Goal: Task Accomplishment & Management: Complete application form

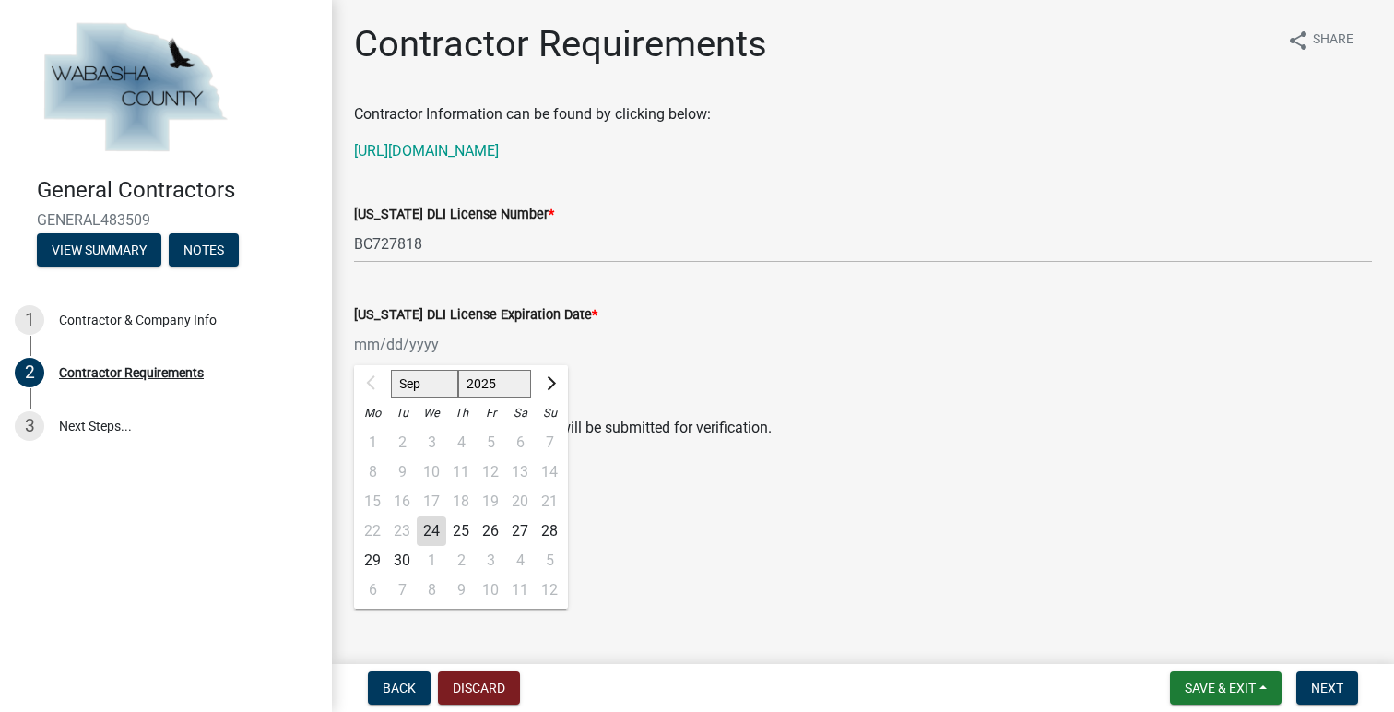
click at [407, 346] on div "Sep Oct Nov Dec 2025 2026 2027 2028 2029 Mo Tu We Th Fr Sa Su 1 2 3 4 5 6 7 8 9…" at bounding box center [438, 344] width 169 height 38
click at [376, 346] on input "Minnesota DLI License Expiration Date *" at bounding box center [438, 344] width 169 height 38
type input "03/31/2027"
click at [714, 299] on div "Minnesota DLI License Expiration Date * 03/31/2027 Sep Oct Nov Dec 2025 2026 20…" at bounding box center [863, 320] width 1018 height 86
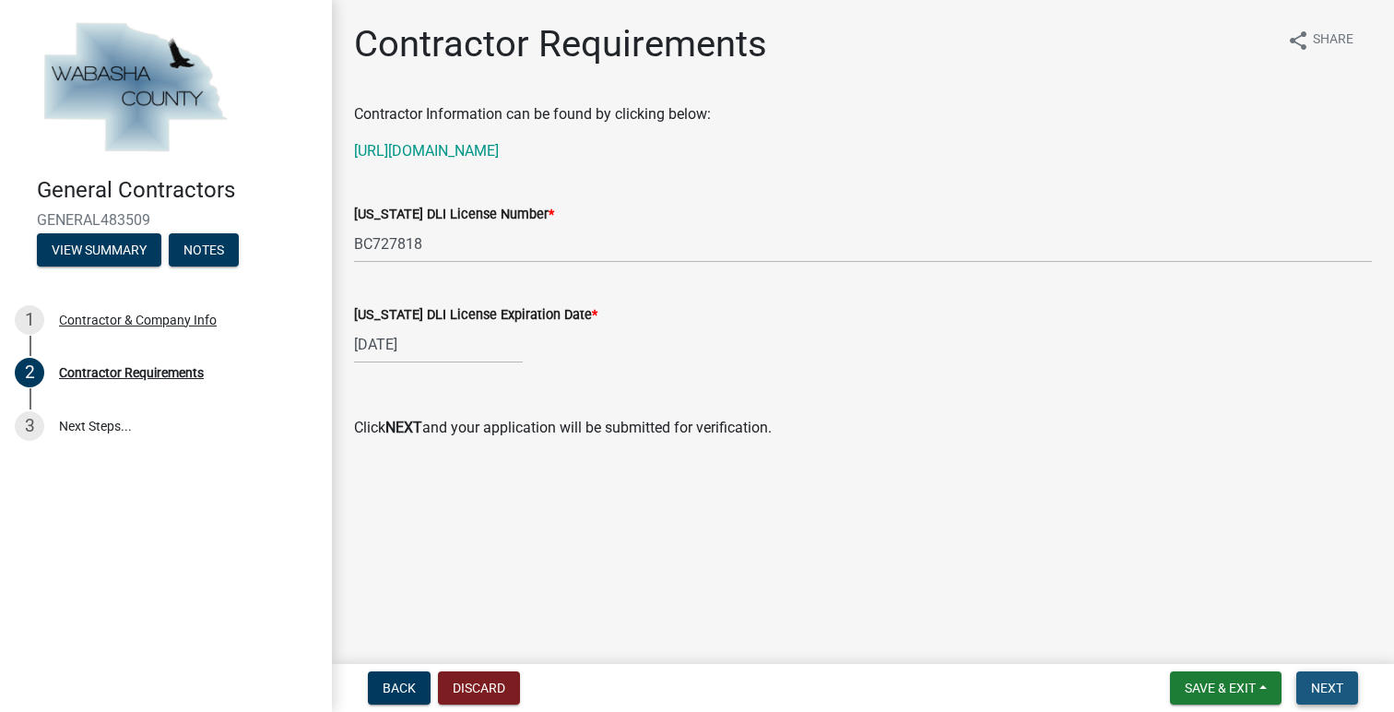
click at [1329, 685] on span "Next" at bounding box center [1327, 687] width 32 height 15
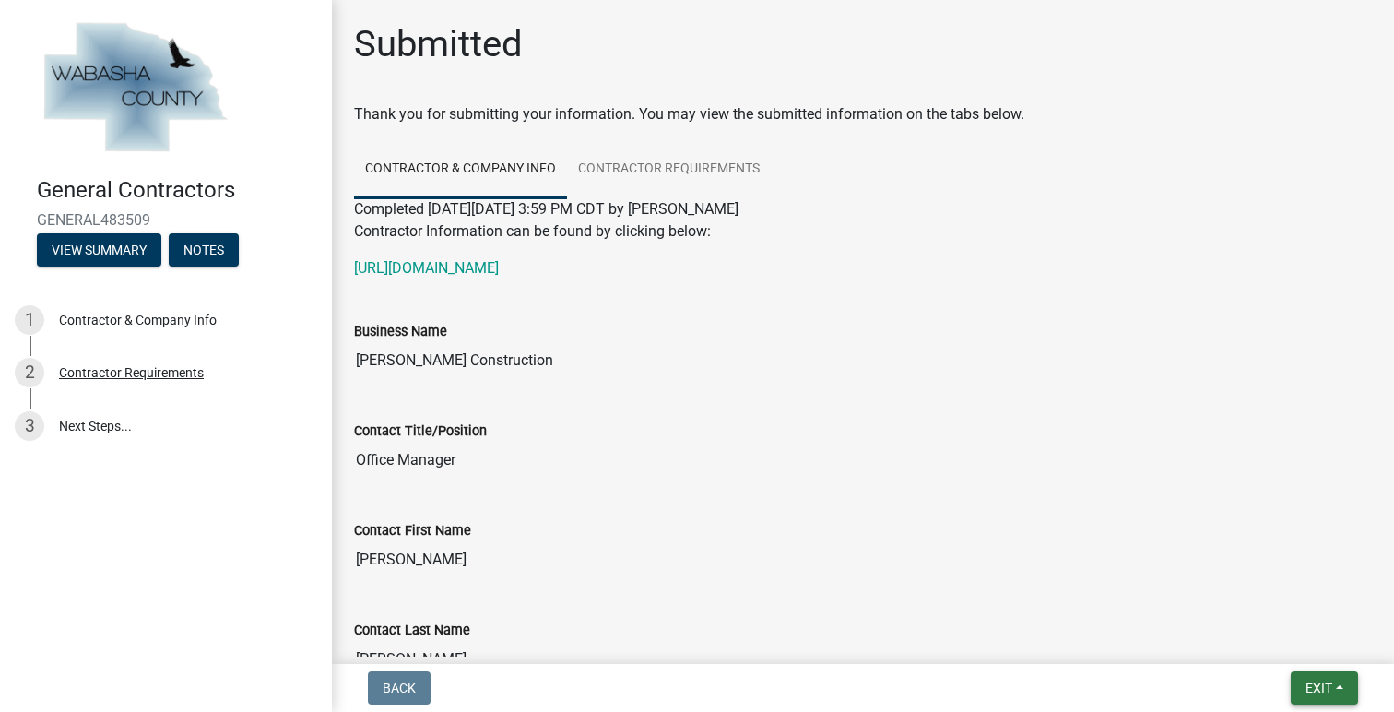
click at [1339, 699] on button "Exit" at bounding box center [1324, 687] width 67 height 33
click at [1278, 644] on button "Save & Exit" at bounding box center [1284, 640] width 147 height 44
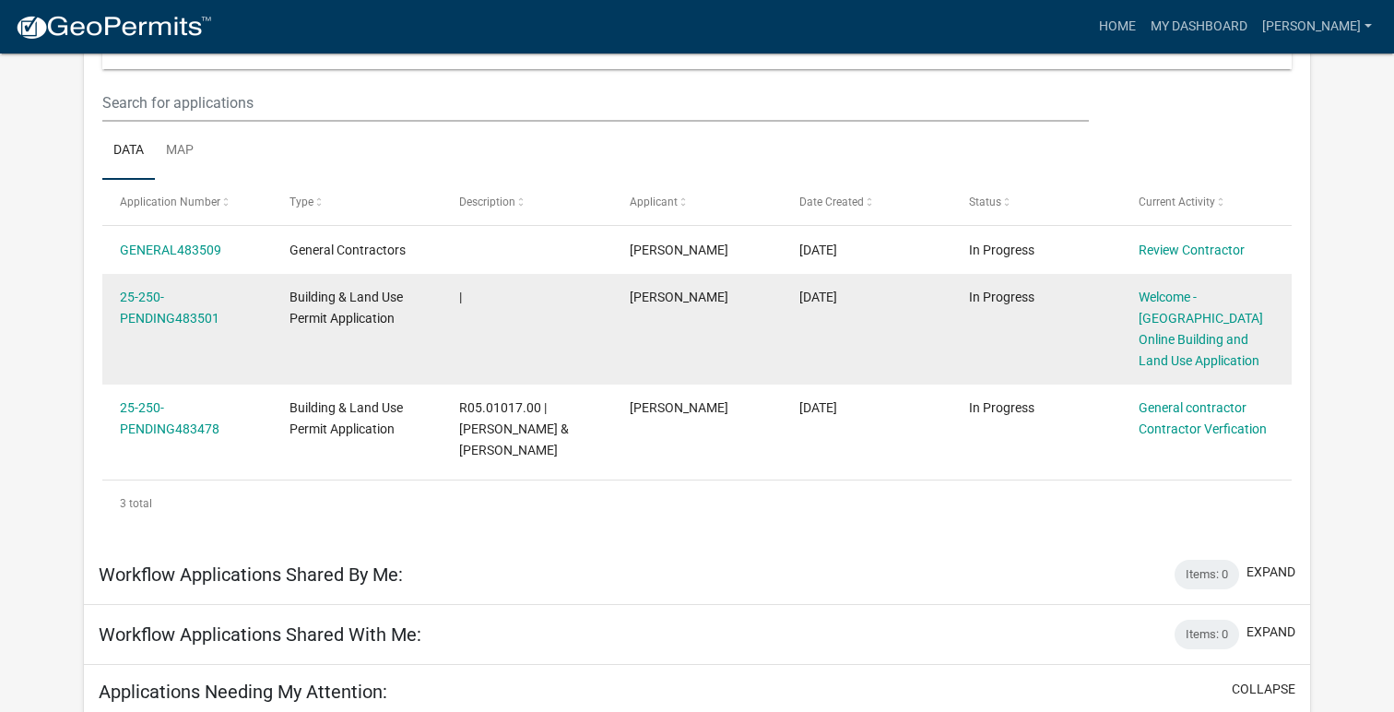
scroll to position [199, 0]
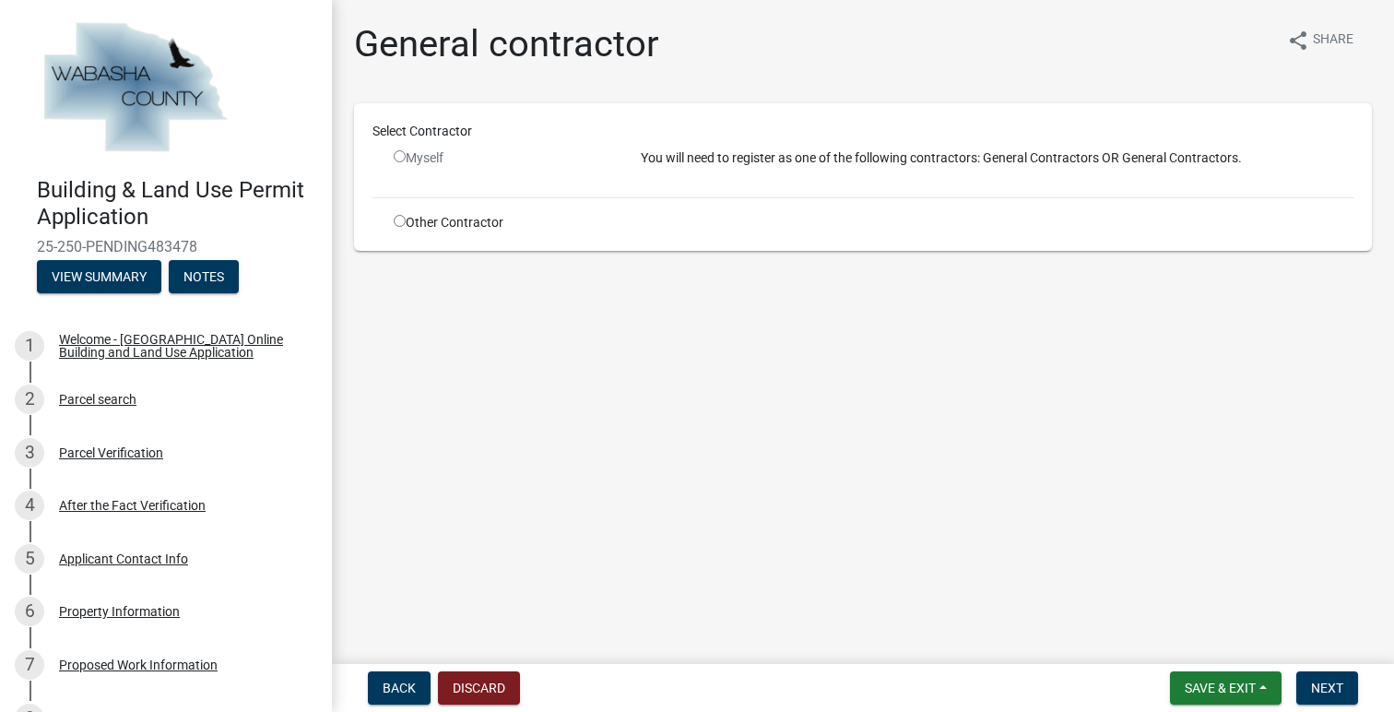
scroll to position [560, 0]
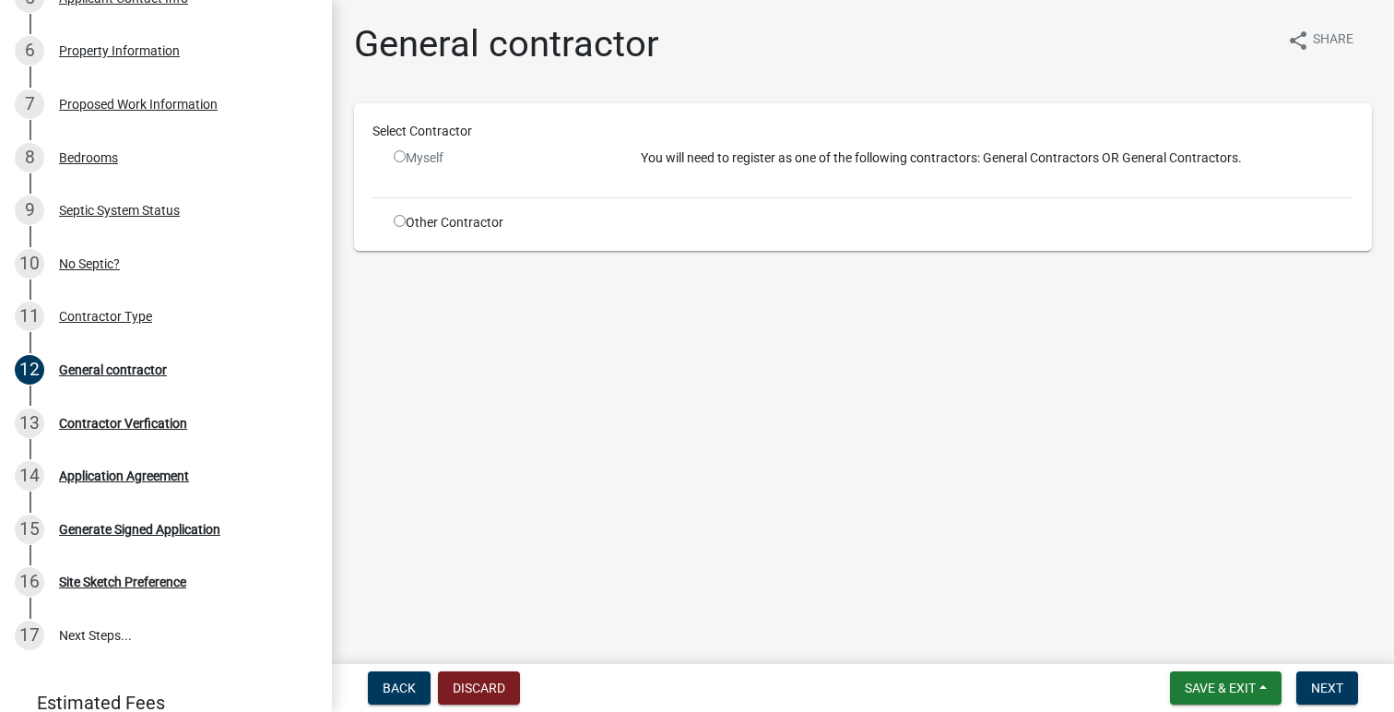
click at [395, 224] on input "radio" at bounding box center [400, 221] width 12 height 12
radio input "true"
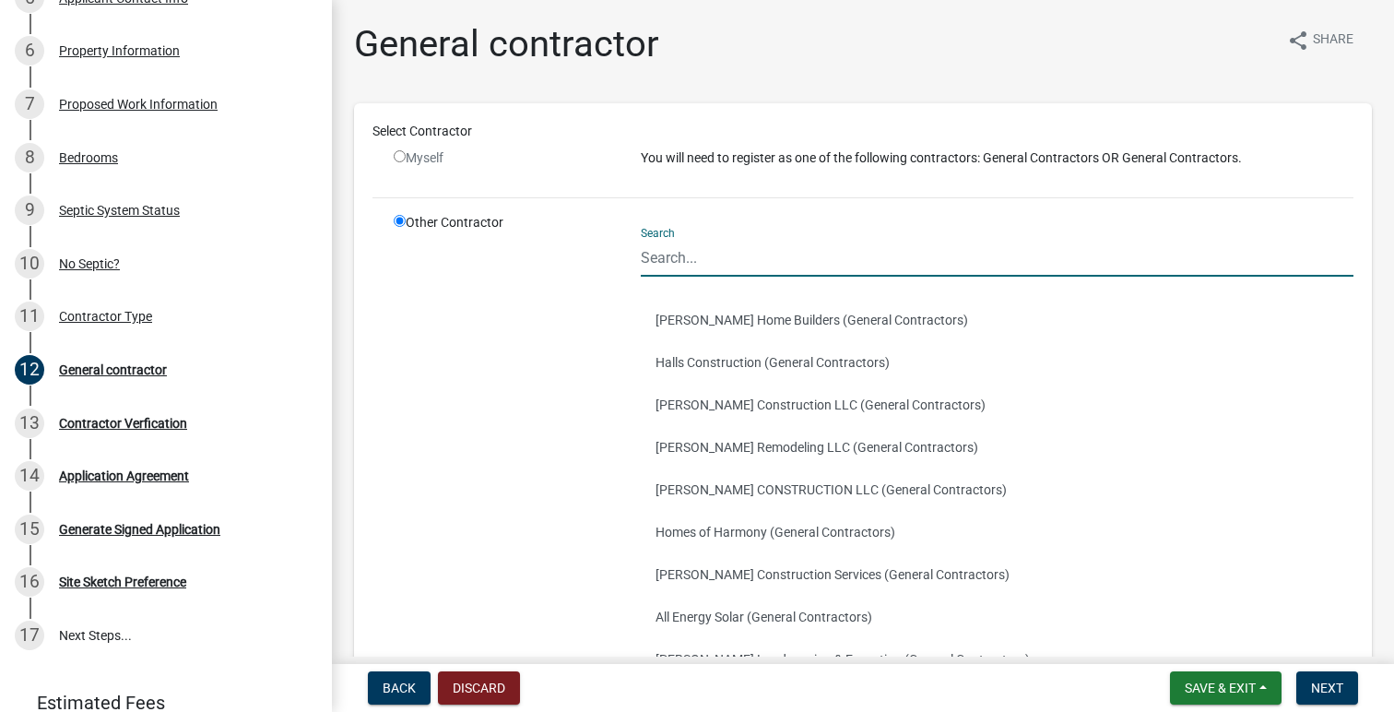
click at [725, 256] on input "Search" at bounding box center [997, 258] width 713 height 38
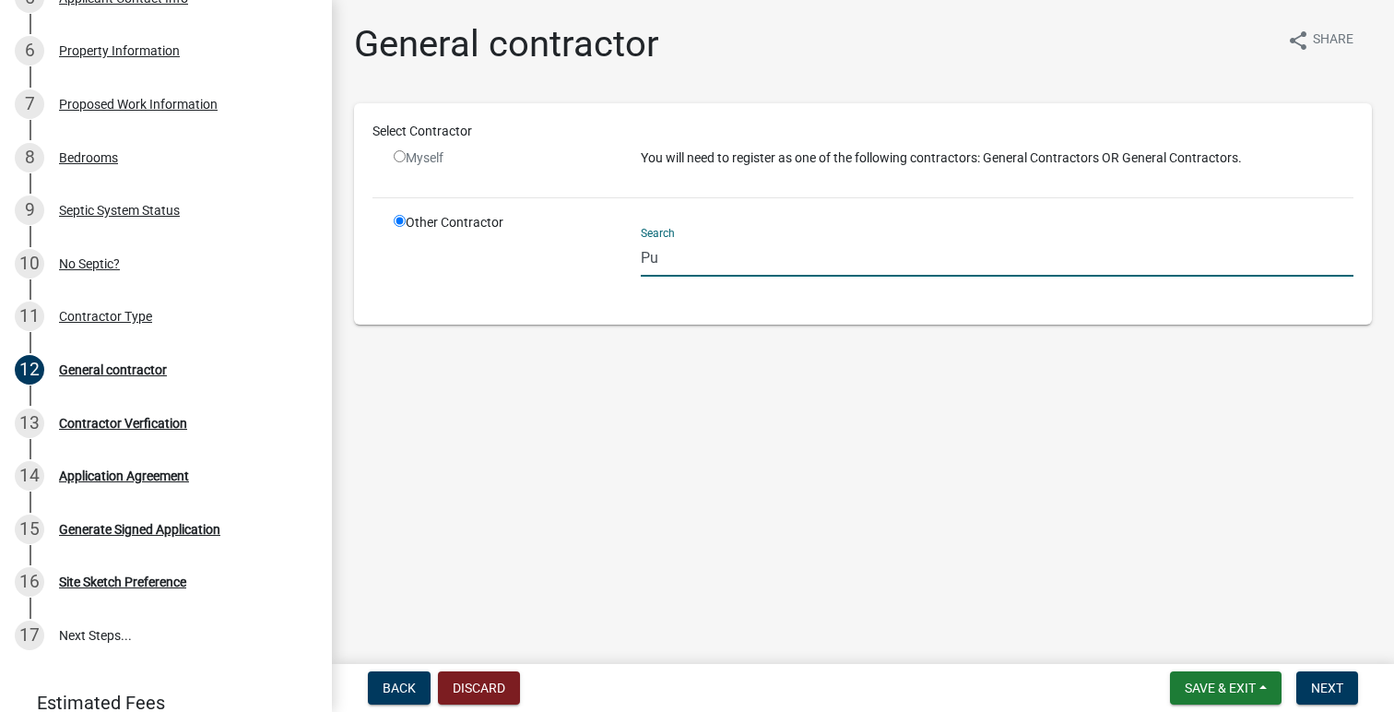
type input "Puetz Construction"
click at [1333, 686] on span "Next" at bounding box center [1327, 687] width 32 height 15
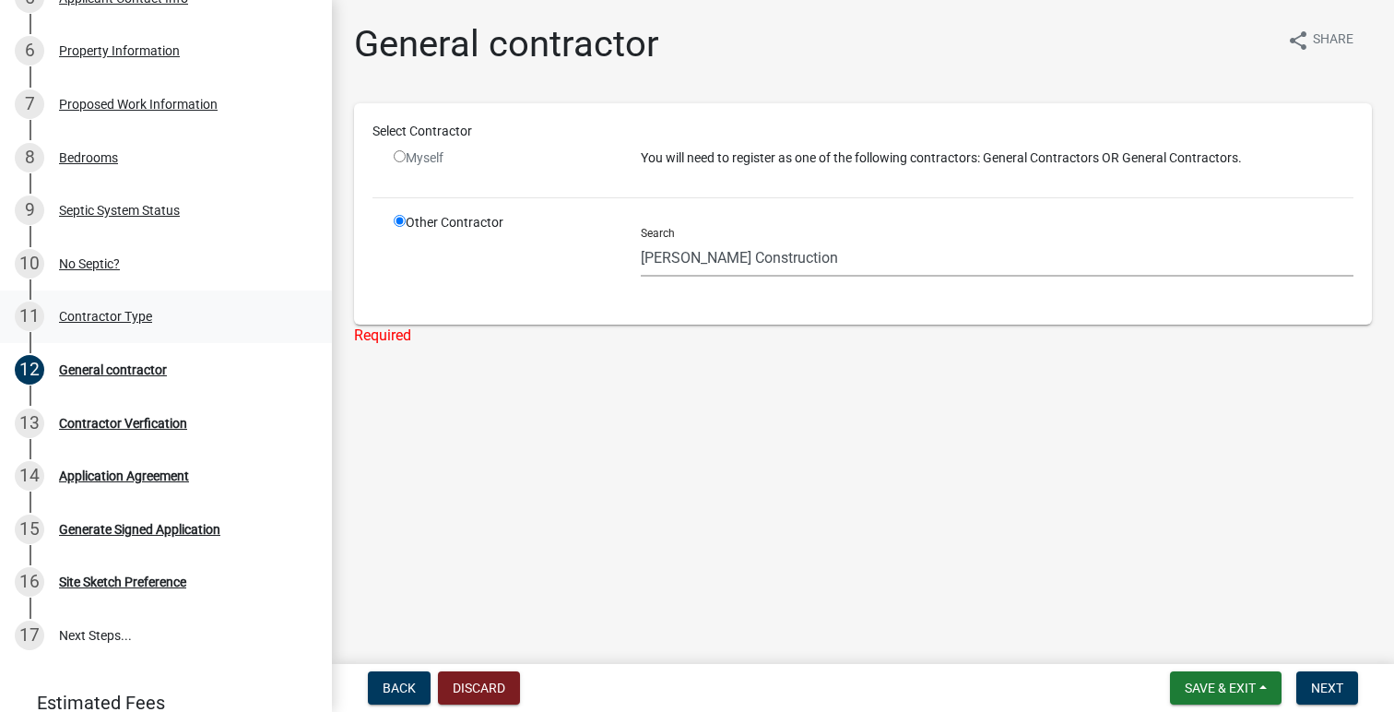
click at [124, 315] on div "Contractor Type" at bounding box center [105, 316] width 93 height 13
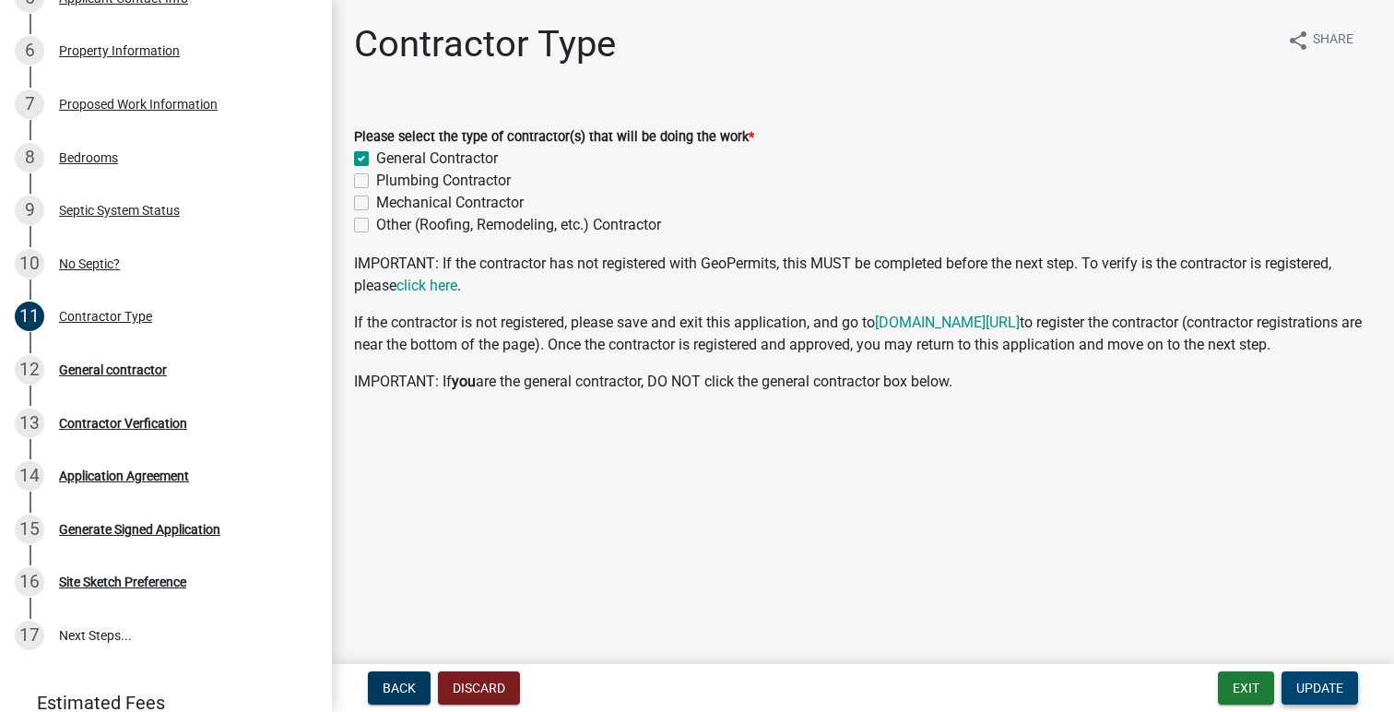
click at [1321, 681] on span "Update" at bounding box center [1319, 687] width 47 height 15
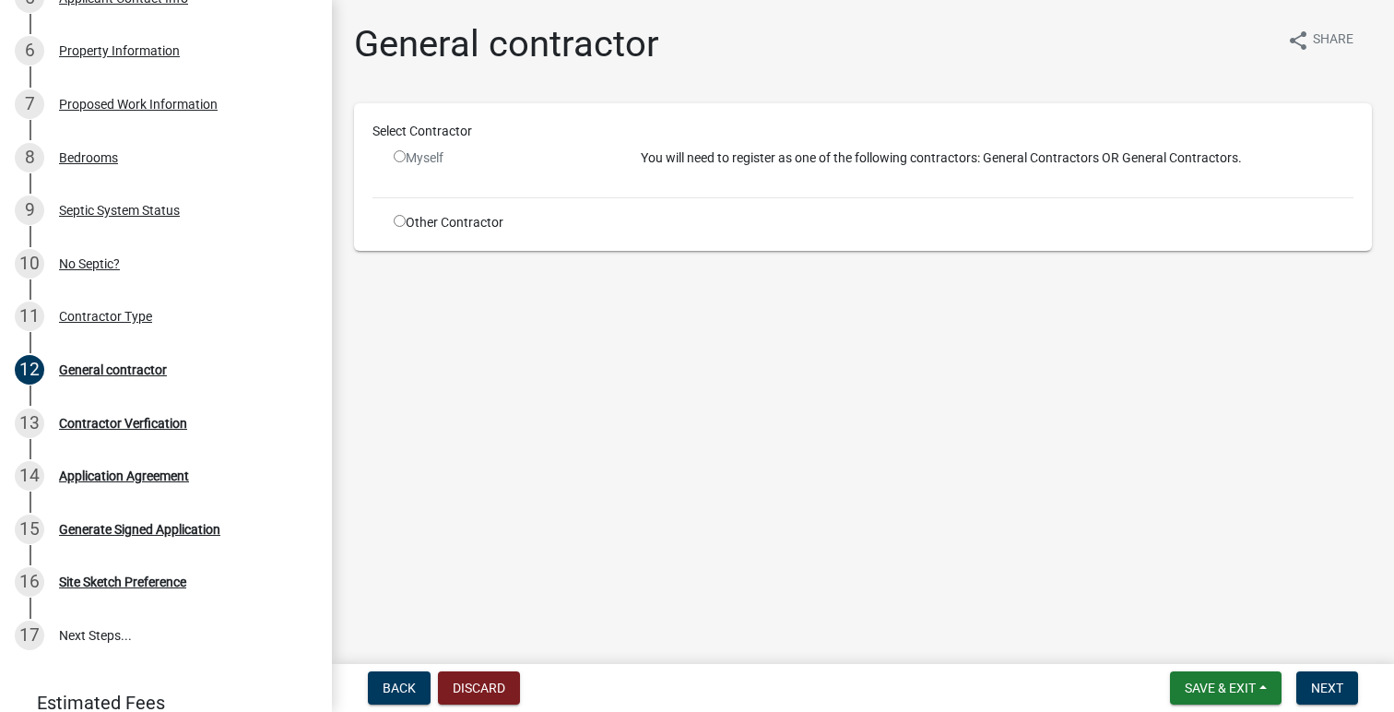
click at [397, 224] on input "radio" at bounding box center [400, 221] width 12 height 12
radio input "true"
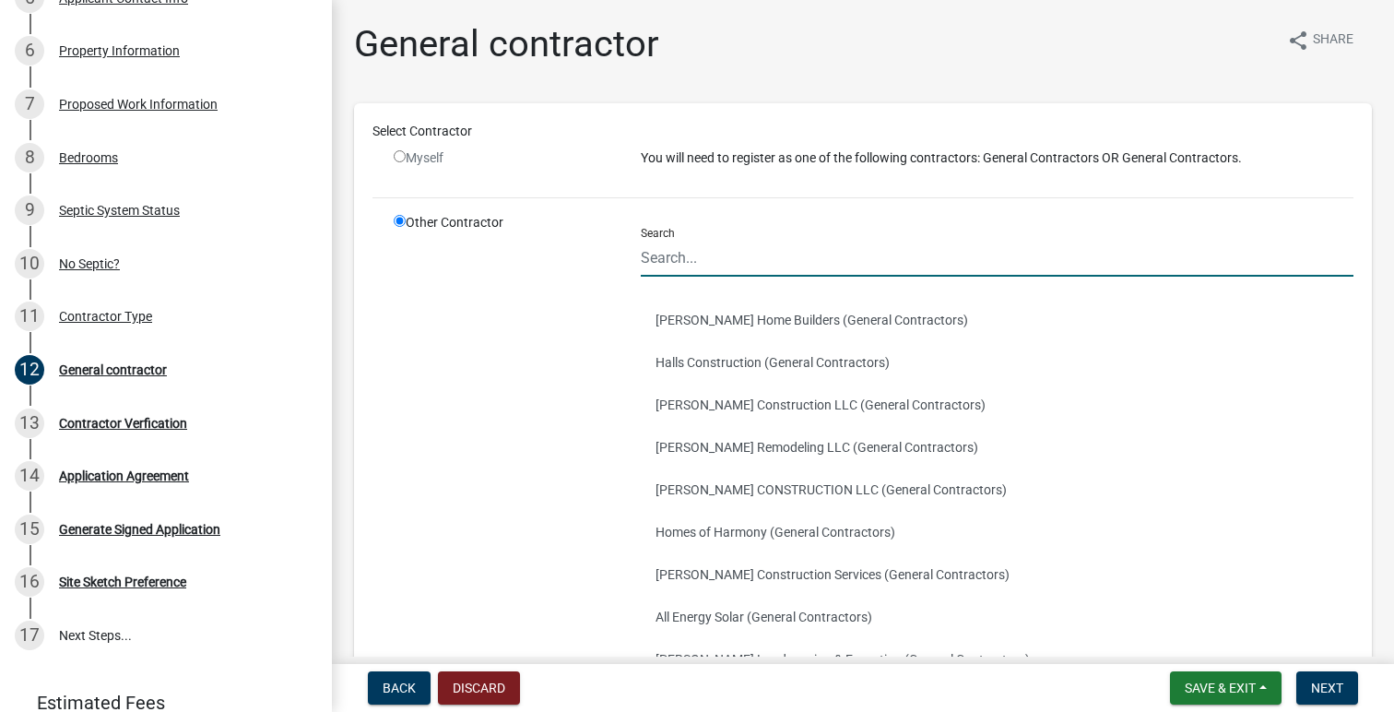
click at [694, 263] on input "Search" at bounding box center [997, 258] width 713 height 38
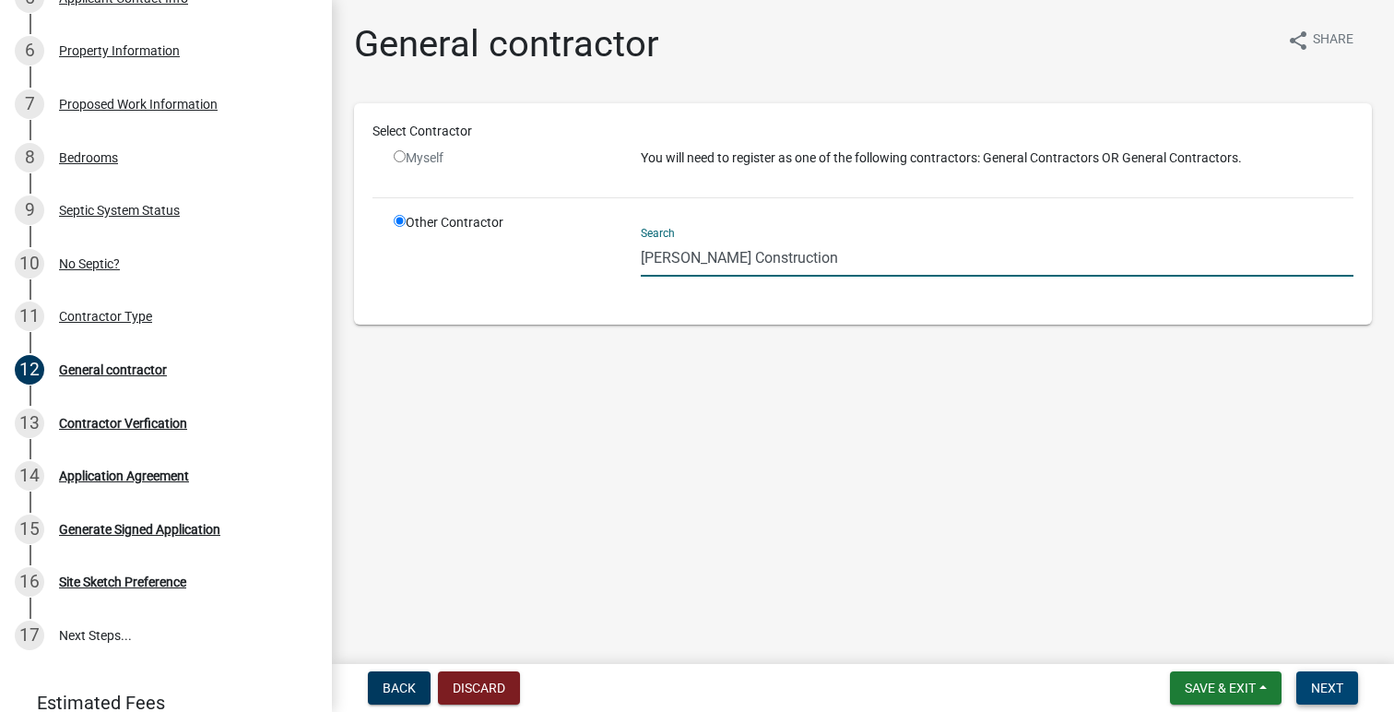
click at [1324, 692] on span "Next" at bounding box center [1327, 687] width 32 height 15
click at [749, 260] on input "Puetz Construction" at bounding box center [997, 258] width 713 height 38
click at [787, 263] on input "Puetz Construction" at bounding box center [997, 258] width 713 height 38
type input "P"
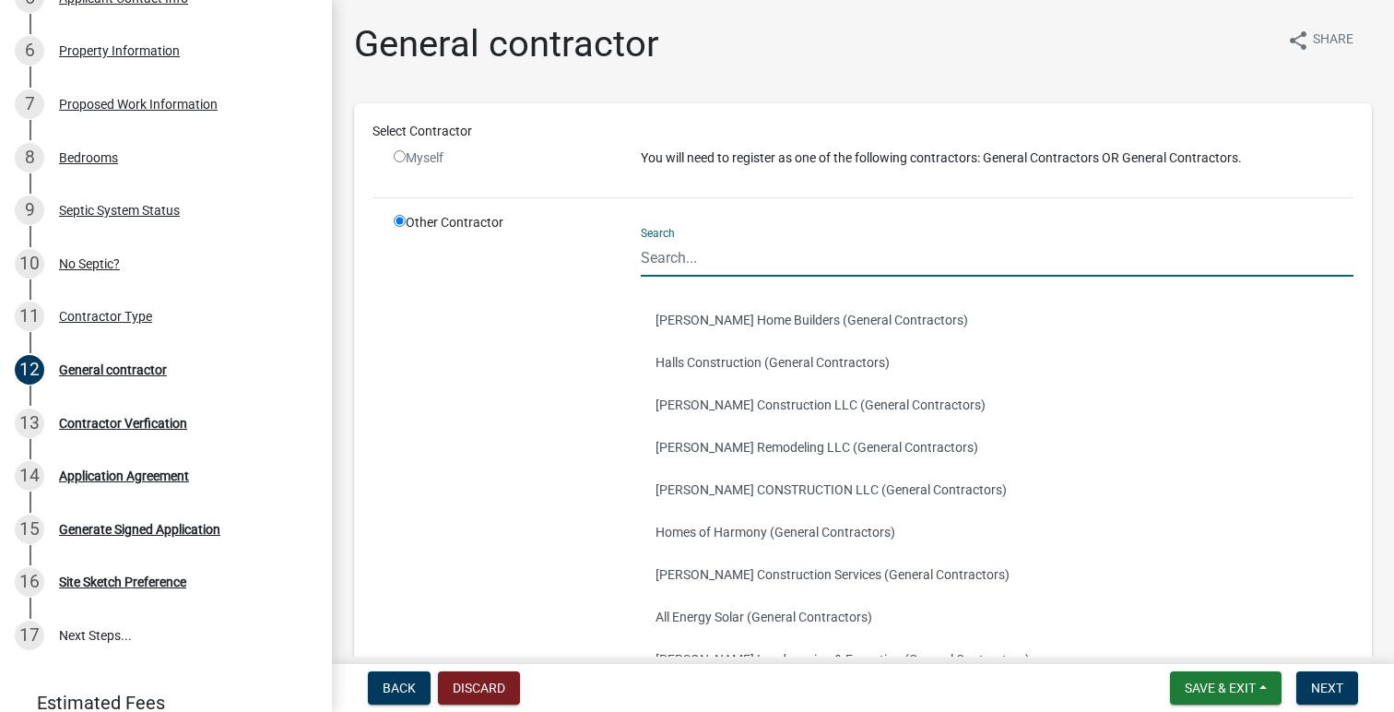
click at [750, 256] on input "Search" at bounding box center [997, 258] width 713 height 38
type input "Puetz Construction"
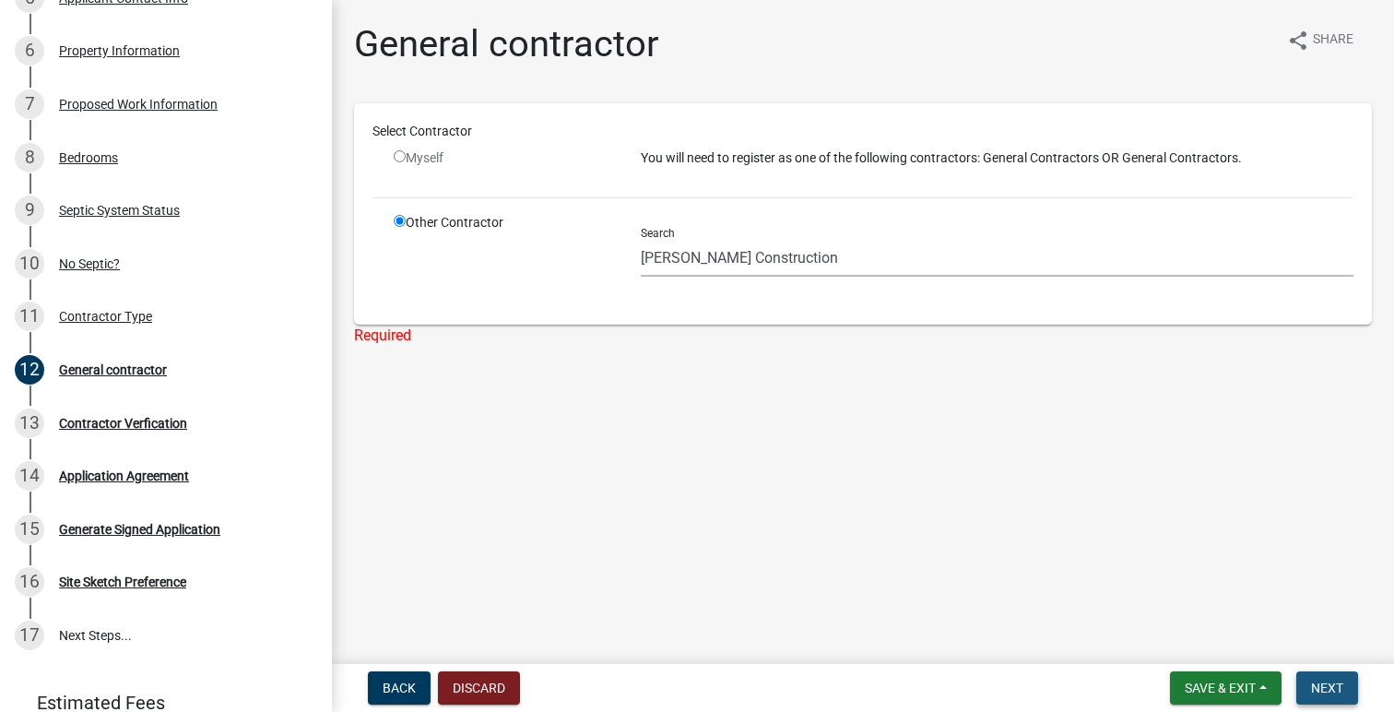
click at [1311, 687] on span "Next" at bounding box center [1327, 687] width 32 height 15
